Goal: Task Accomplishment & Management: Manage account settings

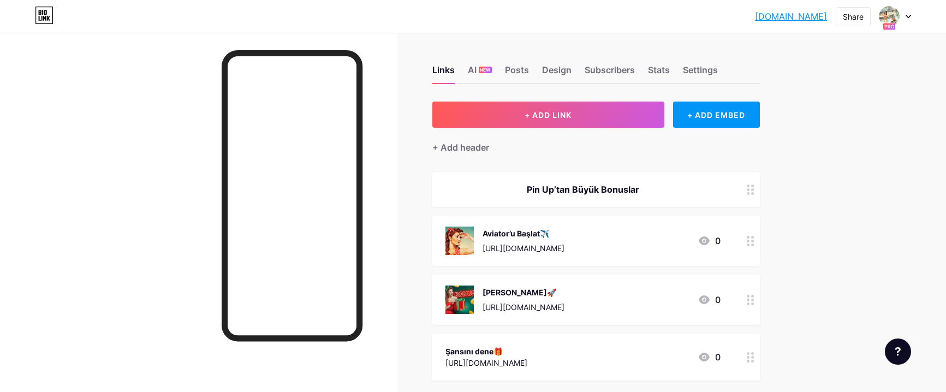
click at [906, 17] on icon at bounding box center [908, 17] width 5 height 4
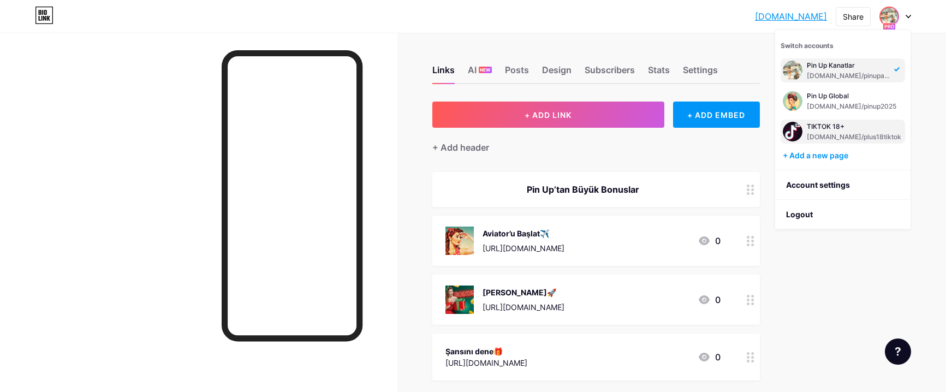
click at [821, 139] on div "[DOMAIN_NAME]/plus18tiktok" at bounding box center [854, 137] width 94 height 9
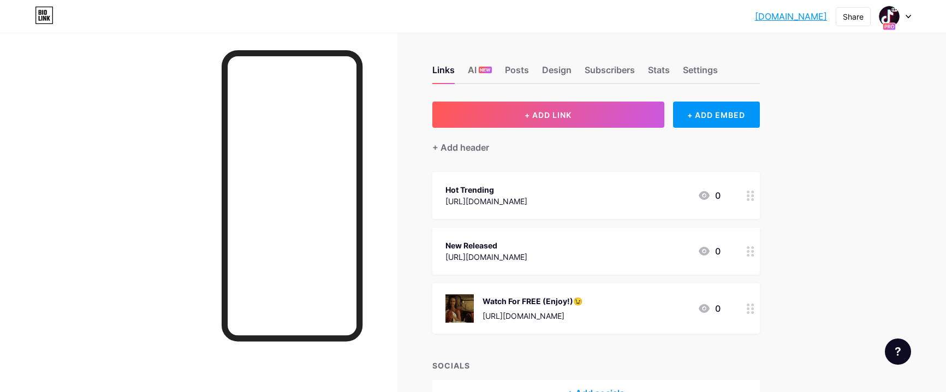
click at [527, 197] on div "[URL][DOMAIN_NAME]" at bounding box center [487, 200] width 82 height 11
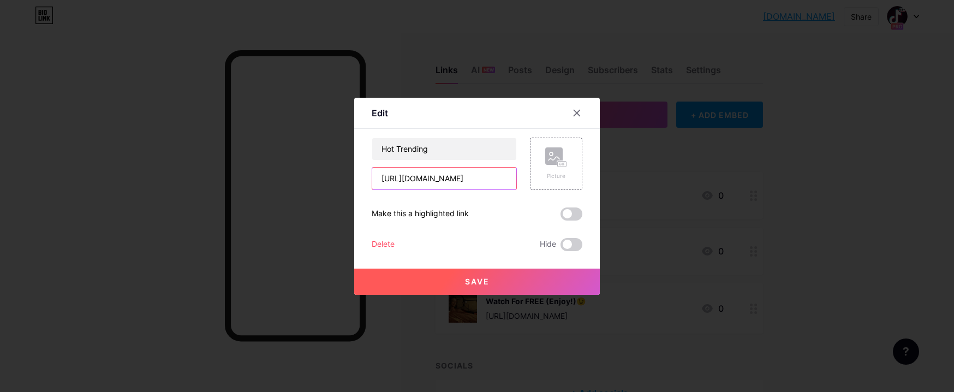
drag, startPoint x: 496, startPoint y: 180, endPoint x: 311, endPoint y: 185, distance: 185.7
click at [311, 185] on div "Edit Content YouTube Play YouTube video without leaving your page. ADD Vimeo Pl…" at bounding box center [477, 196] width 954 height 392
paste input "tiktok-18-plus"
type input "[URL][DOMAIN_NAME]"
click at [420, 277] on button "Save" at bounding box center [477, 282] width 246 height 26
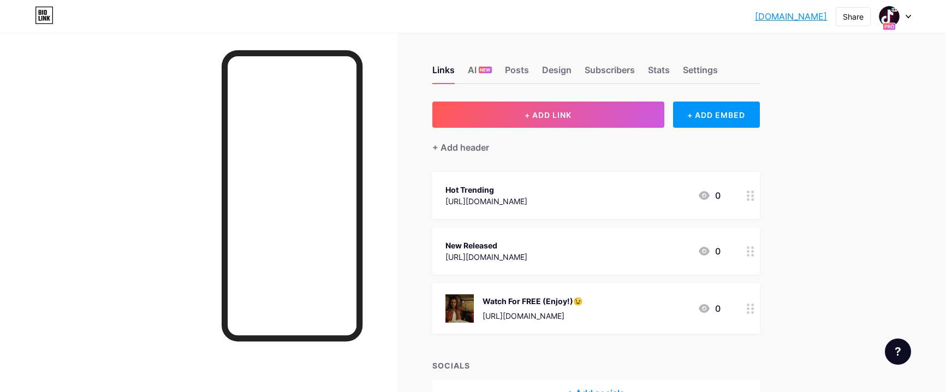
click at [581, 253] on div "New Released [URL][DOMAIN_NAME] 0" at bounding box center [583, 251] width 275 height 25
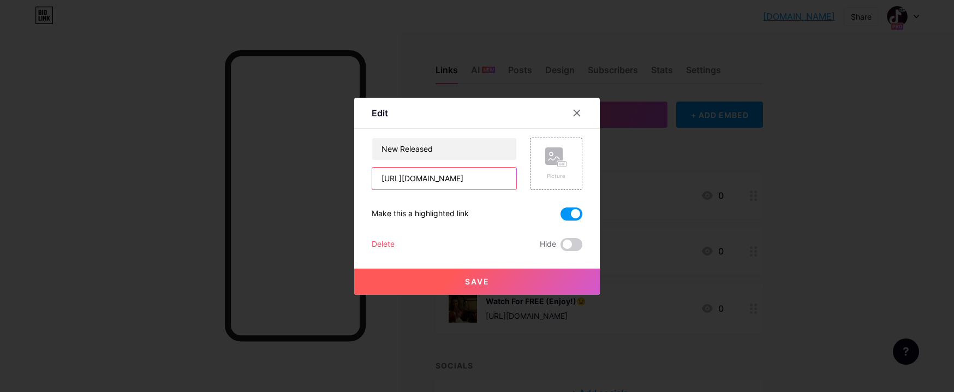
drag, startPoint x: 496, startPoint y: 180, endPoint x: 299, endPoint y: 174, distance: 197.2
click at [299, 174] on div "Edit Content YouTube Play YouTube video without leaving your page. ADD Vimeo Pl…" at bounding box center [477, 196] width 954 height 392
paste input "tiktok-18-plus"
type input "https://tiktok-18-plus.top/tiktok"
click at [460, 286] on button "Save" at bounding box center [477, 282] width 246 height 26
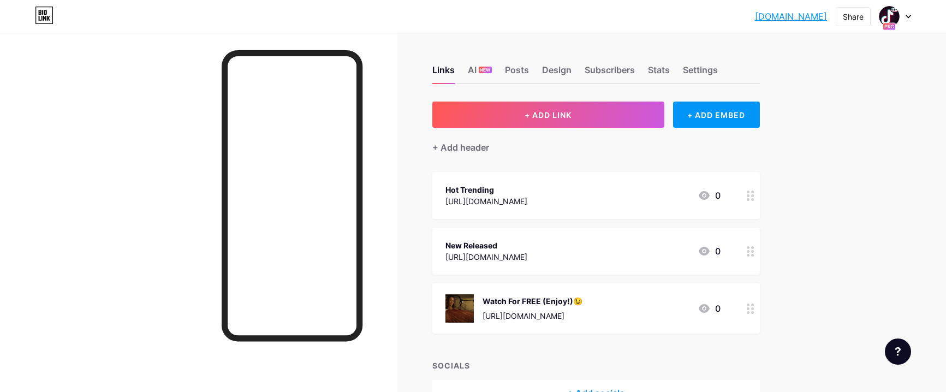
click at [614, 305] on div "Watch For FREE (Enjoy!)😉 https://sunflowergirl.top/tiktok 0" at bounding box center [583, 308] width 275 height 28
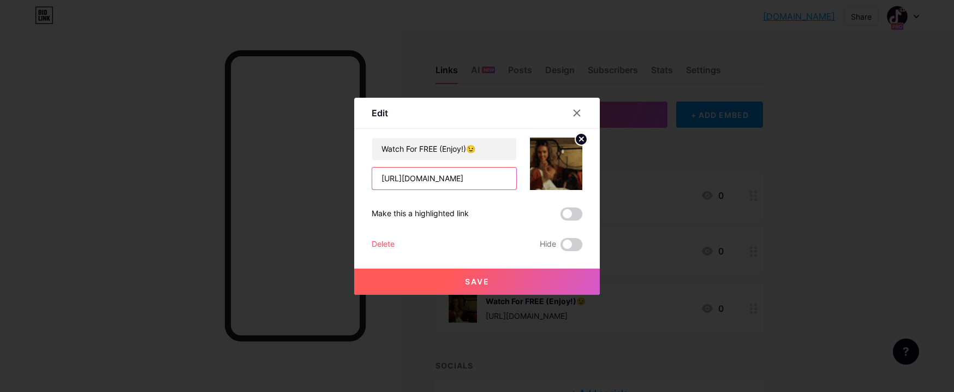
drag, startPoint x: 471, startPoint y: 177, endPoint x: 325, endPoint y: 169, distance: 145.5
click at [325, 169] on div "Edit Content YouTube Play YouTube video without leaving your page. ADD Vimeo Pl…" at bounding box center [477, 196] width 954 height 392
paste input "tiktok-18-plus"
type input "https://tiktok-18-plus.top/tiktok"
click at [480, 283] on span "Save" at bounding box center [477, 281] width 25 height 9
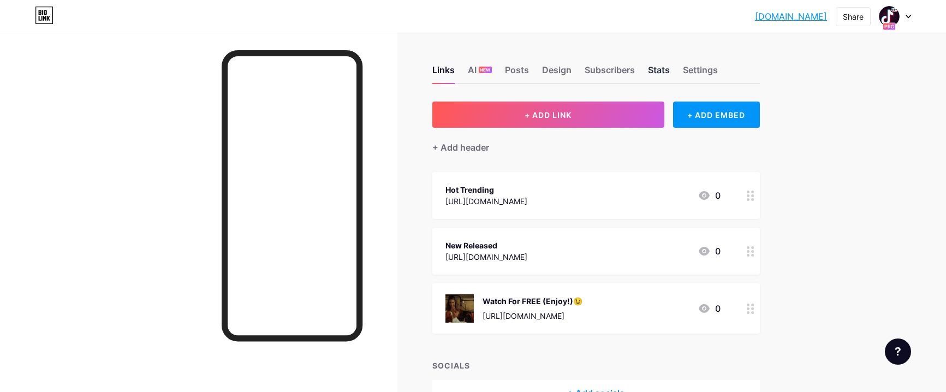
click at [666, 69] on div "Stats" at bounding box center [659, 73] width 22 height 20
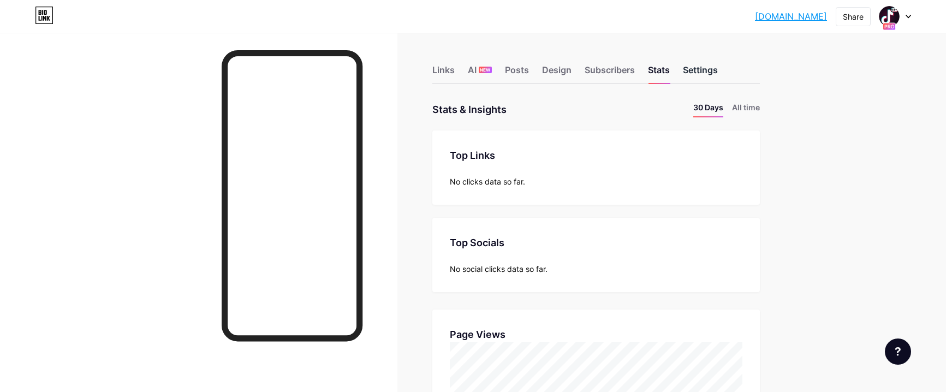
click at [702, 71] on div "Settings" at bounding box center [700, 73] width 35 height 20
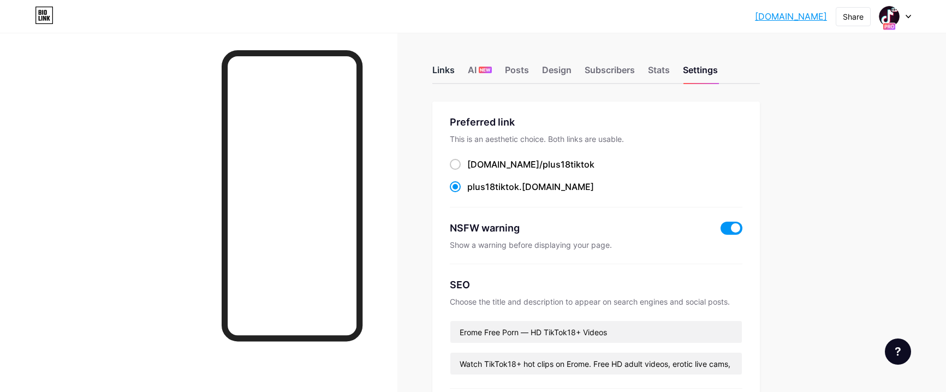
click at [444, 66] on div "Links" at bounding box center [443, 73] width 22 height 20
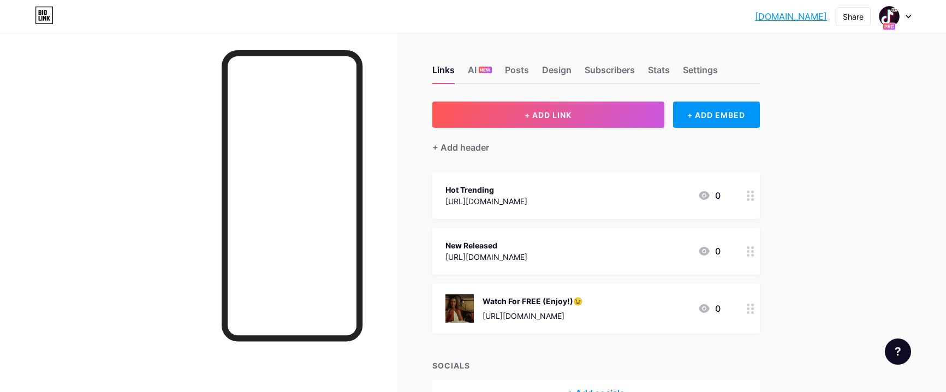
drag, startPoint x: 738, startPoint y: 15, endPoint x: 827, endPoint y: 13, distance: 88.5
click at [827, 13] on div "plus18tiktok.bi... plus18tiktok.bio.link Share Switch accounts TIKTOK 18+ bio.l…" at bounding box center [473, 17] width 946 height 20
copy link "plus18tiktok.bio.link"
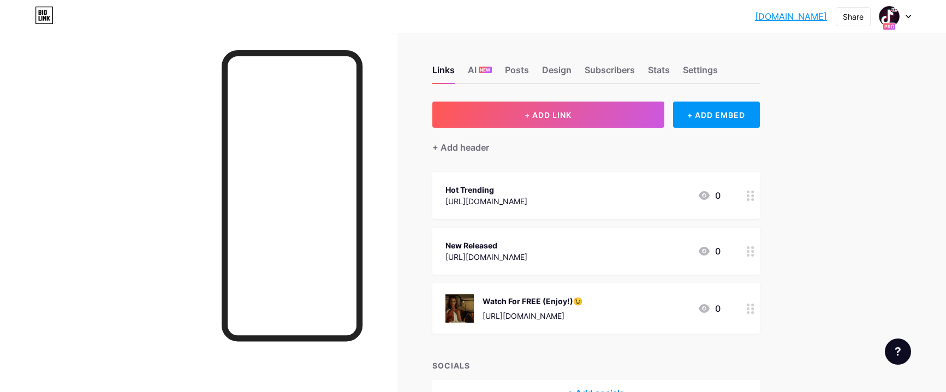
copy link "plus18tiktok.bio.link"
click at [656, 64] on div "Stats" at bounding box center [659, 73] width 22 height 20
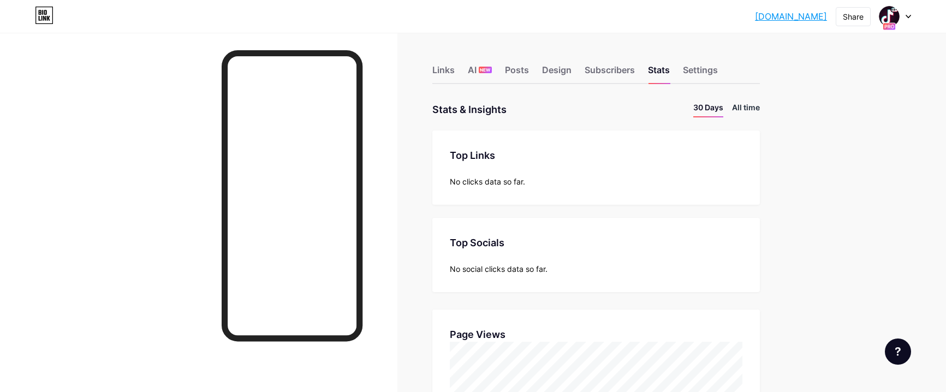
click at [746, 106] on li "All time" at bounding box center [746, 110] width 28 height 16
click at [709, 109] on li "30 Days" at bounding box center [708, 110] width 30 height 16
click at [705, 75] on div "Settings" at bounding box center [700, 73] width 35 height 20
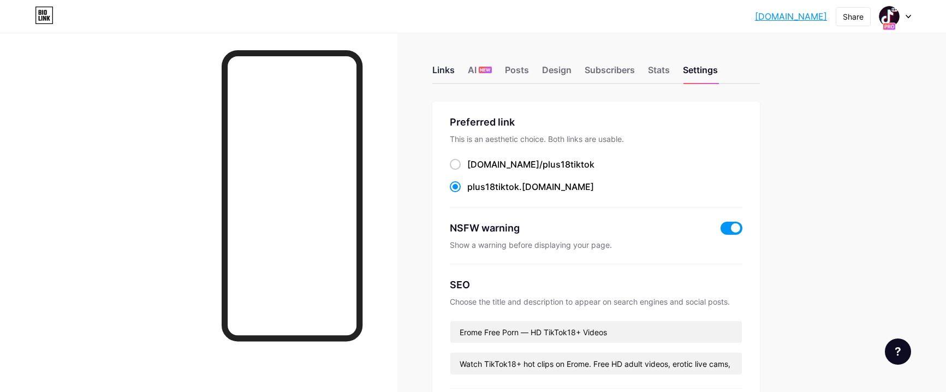
click at [453, 67] on div "Links" at bounding box center [443, 73] width 22 height 20
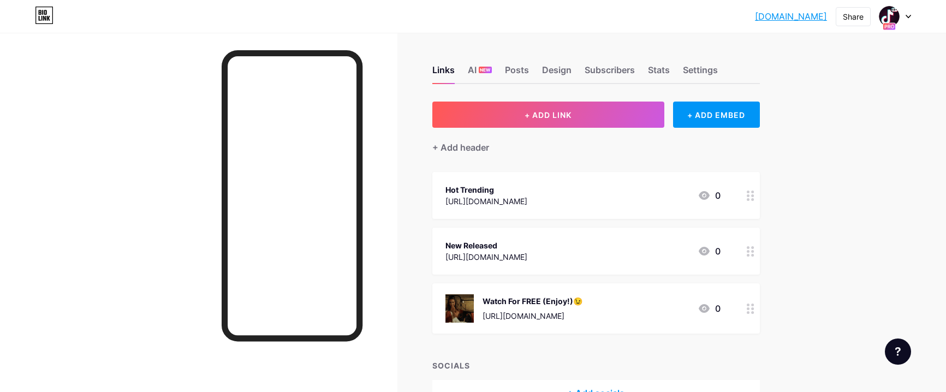
drag, startPoint x: 739, startPoint y: 13, endPoint x: 826, endPoint y: 11, distance: 86.3
click at [826, 11] on div "plus18tiktok.bi... plus18tiktok.bio.link Share Switch accounts TIKTOK 18+ bio.l…" at bounding box center [473, 17] width 946 height 20
copy link "plus18tiktok.bio.link"
click at [707, 71] on div "Settings" at bounding box center [700, 73] width 35 height 20
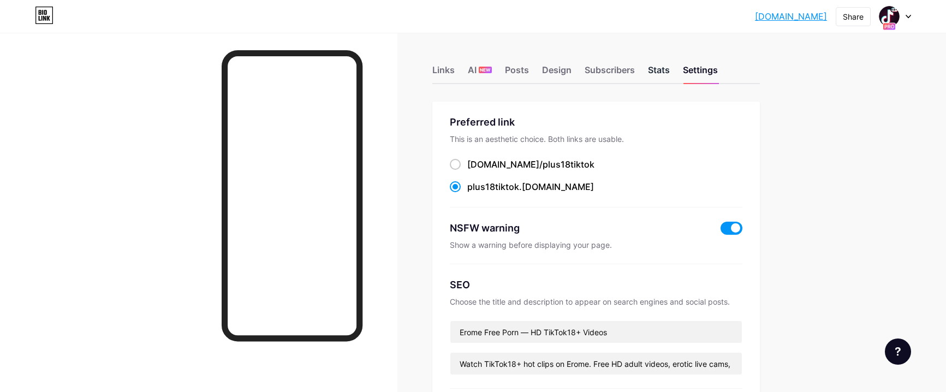
click at [669, 72] on div "Stats" at bounding box center [659, 73] width 22 height 20
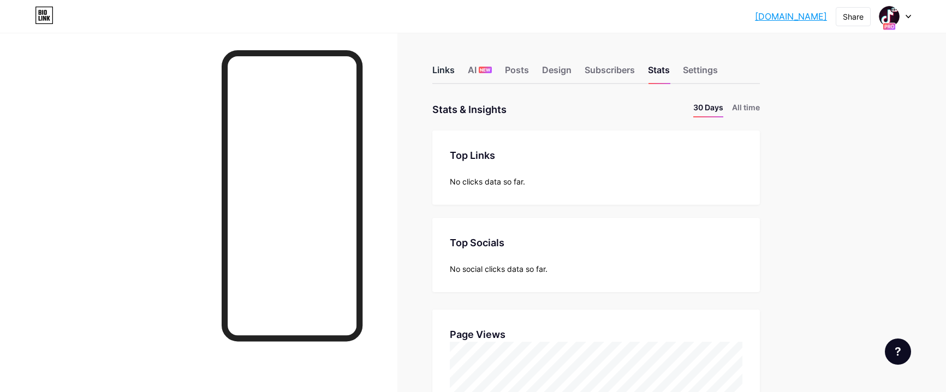
click at [442, 67] on div "Links" at bounding box center [443, 73] width 22 height 20
